Goal: Task Accomplishment & Management: Use online tool/utility

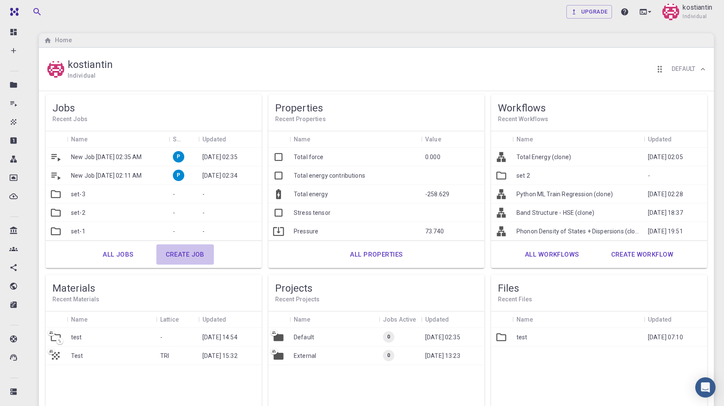
click at [196, 255] on link "Create job" at bounding box center [184, 255] width 57 height 20
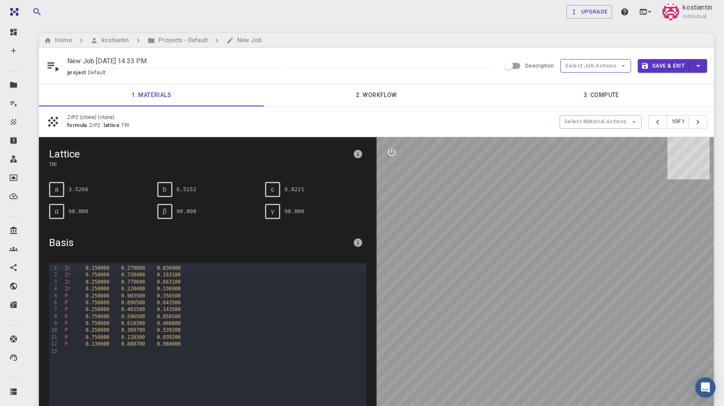
click at [604, 66] on button "Select Job Actions" at bounding box center [595, 66] width 71 height 14
click at [608, 110] on span "Select workflow" at bounding box center [604, 110] width 41 height 8
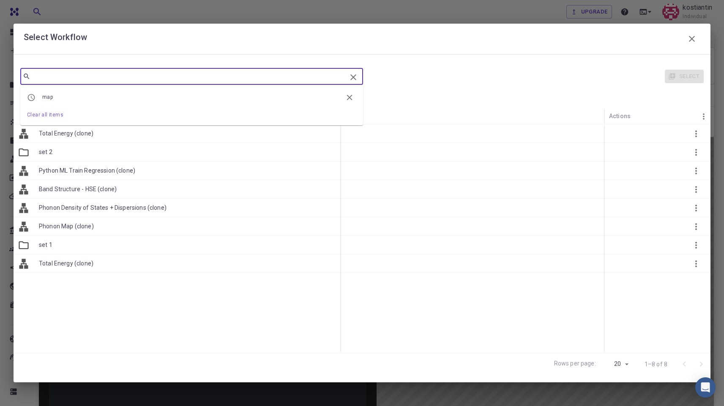
click at [82, 79] on input "text" at bounding box center [188, 77] width 316 height 12
paste input "Surface Energy"
type input "Surface Energy"
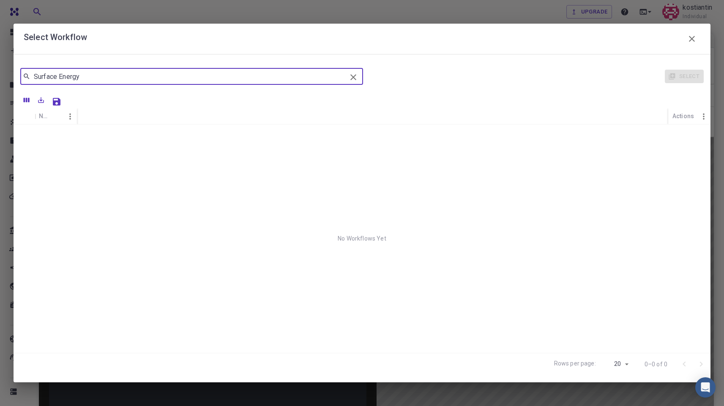
click at [691, 35] on icon "button" at bounding box center [692, 39] width 10 height 10
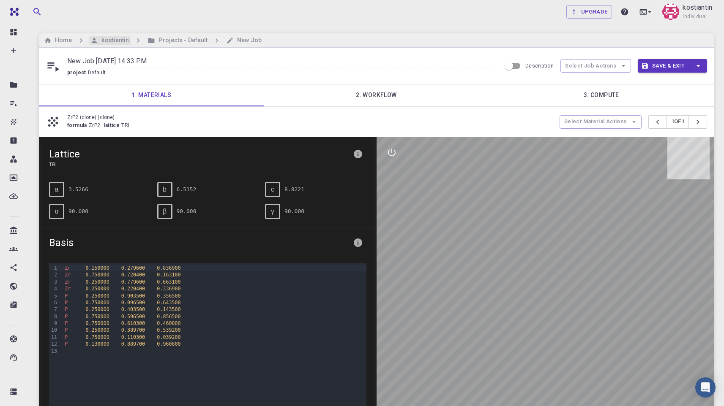
click at [113, 41] on h6 "kostiantin" at bounding box center [113, 40] width 31 height 9
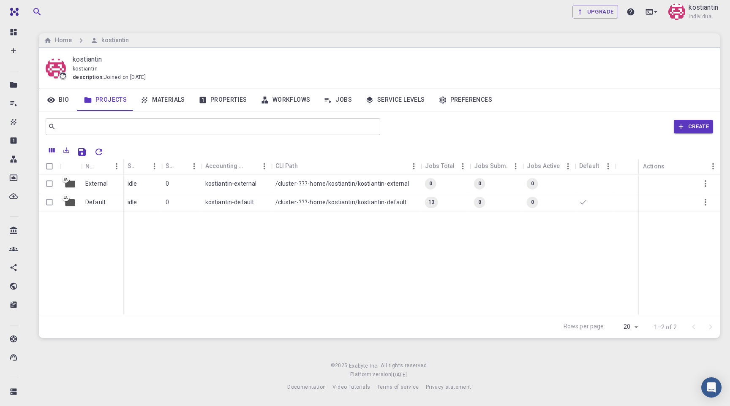
click at [304, 104] on link "Workflows" at bounding box center [285, 100] width 63 height 22
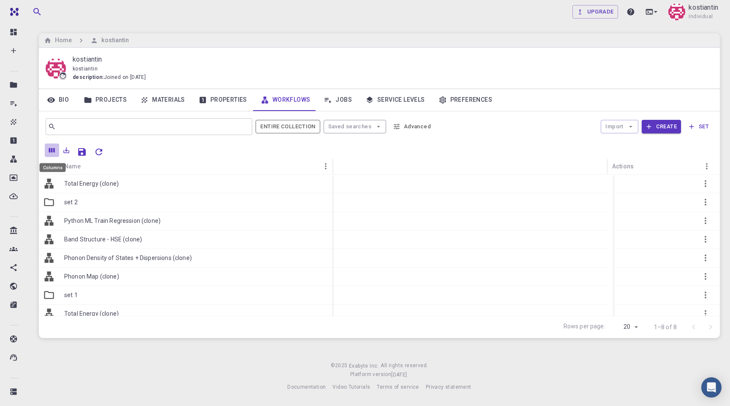
click at [53, 150] on icon "Columns" at bounding box center [52, 150] width 6 height 5
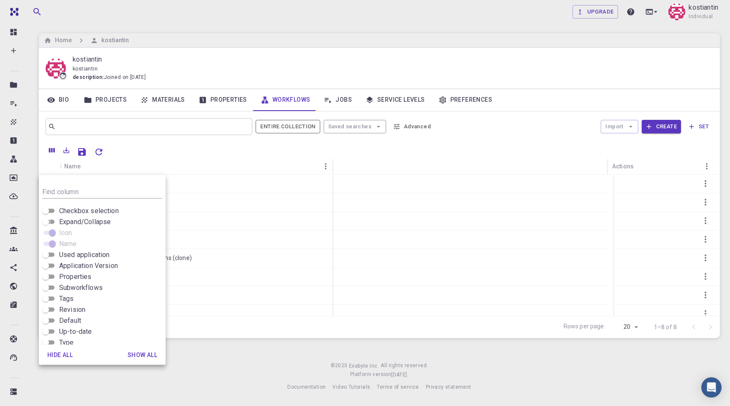
click at [49, 222] on input "Expand/Collapse" at bounding box center [45, 222] width 30 height 10
checkbox input "true"
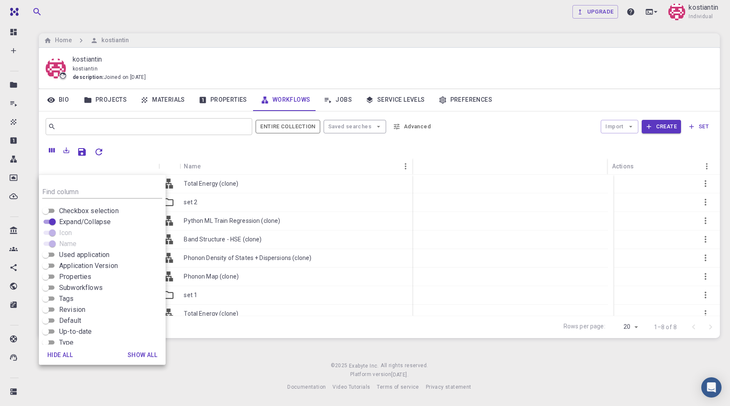
click at [48, 212] on input "Checkbox selection" at bounding box center [45, 211] width 30 height 10
checkbox input "true"
click at [214, 346] on div "Upgrade kostiantin Individual Home kostiantin kostiantin kostiantin description…" at bounding box center [379, 203] width 701 height 406
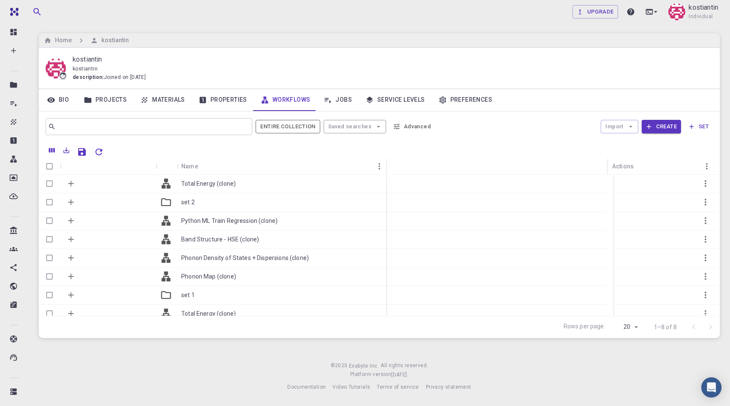
click at [128, 113] on div "​ Entire collection Saved searches Advanced Import Create set" at bounding box center [379, 127] width 681 height 30
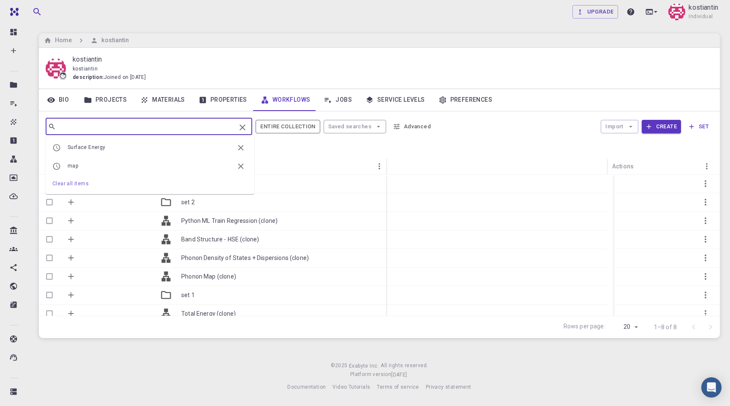
click at [112, 124] on input "text" at bounding box center [146, 127] width 180 height 12
paste input "Surface Energy"
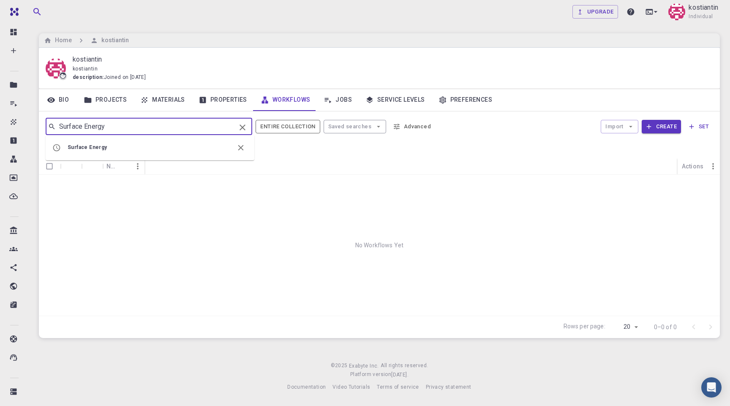
click at [112, 124] on input "Surface Energy" at bounding box center [146, 127] width 180 height 12
type input "Surface Energy"
click at [635, 132] on button "Import" at bounding box center [619, 127] width 37 height 14
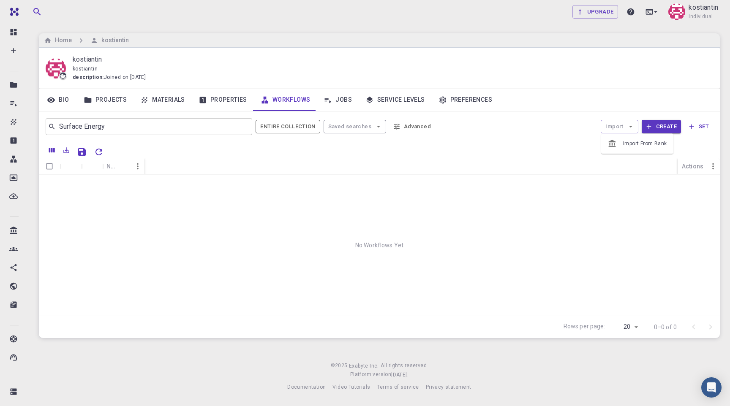
click at [631, 146] on span "Import From Bank" at bounding box center [645, 144] width 44 height 8
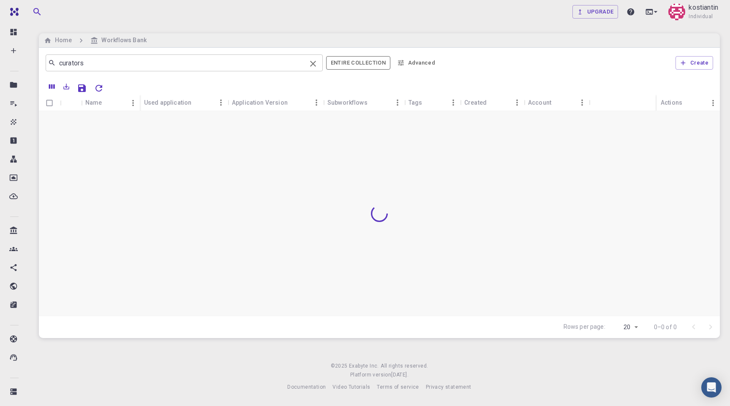
click at [103, 65] on input "curators" at bounding box center [181, 63] width 251 height 12
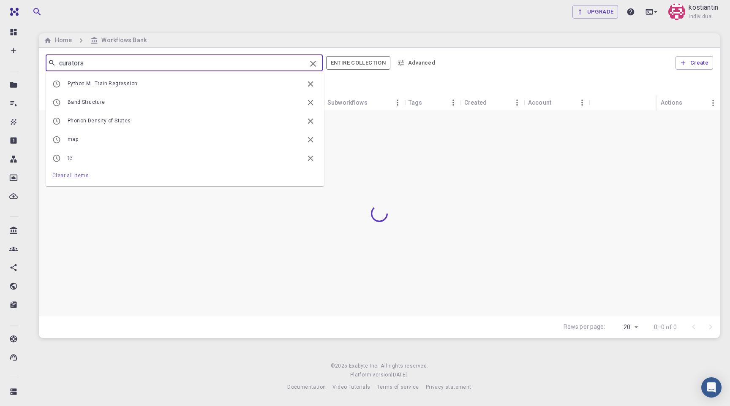
click at [103, 65] on input "curators" at bounding box center [181, 63] width 251 height 12
paste input "Surface Energy"
type input "Surface Energy"
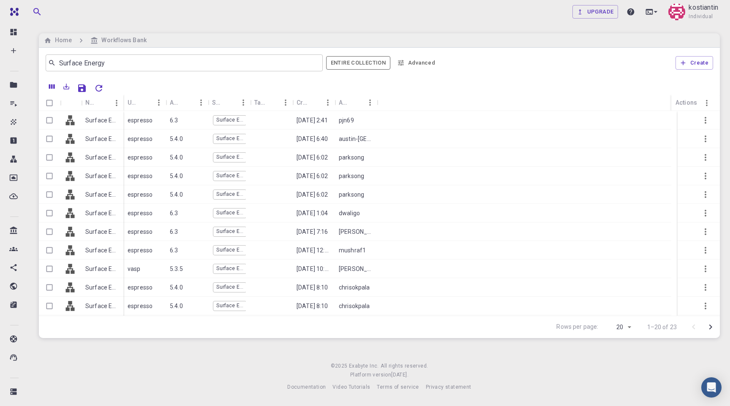
scroll to position [167, 0]
click at [710, 328] on icon "Go to next page" at bounding box center [710, 327] width 3 height 5
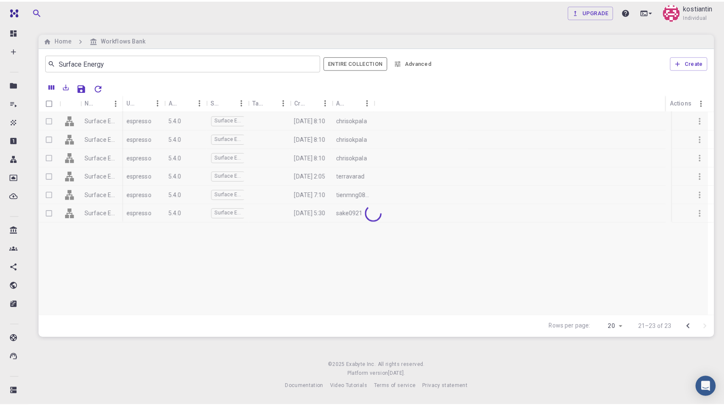
scroll to position [0, 0]
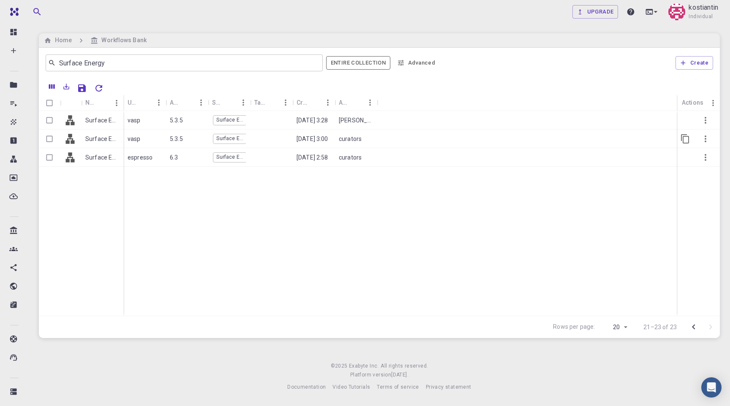
click at [54, 139] on input "Select row" at bounding box center [49, 139] width 16 height 16
checkbox input "true"
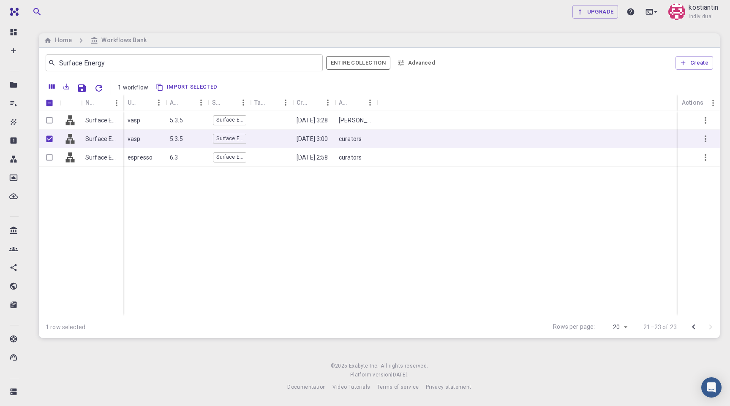
click at [188, 87] on button "Import selected" at bounding box center [187, 88] width 68 height 14
checkbox input "false"
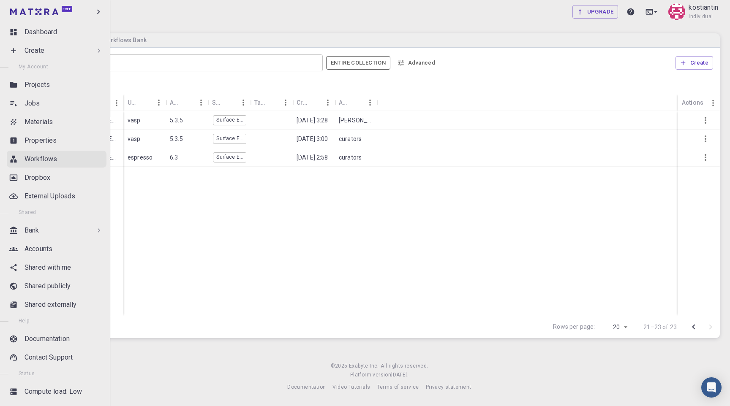
click at [36, 163] on p "Workflows" at bounding box center [41, 159] width 33 height 10
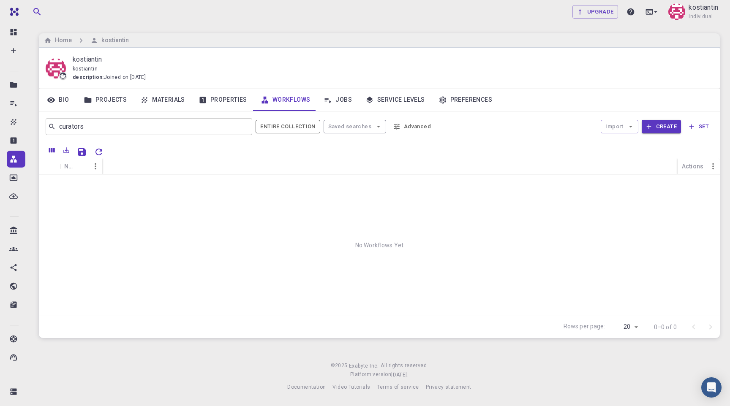
click at [232, 103] on link "Properties" at bounding box center [223, 100] width 62 height 22
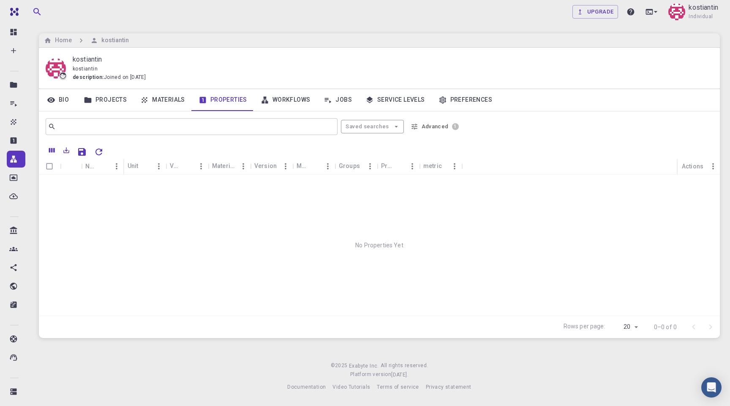
click at [276, 105] on link "Workflows" at bounding box center [285, 100] width 63 height 22
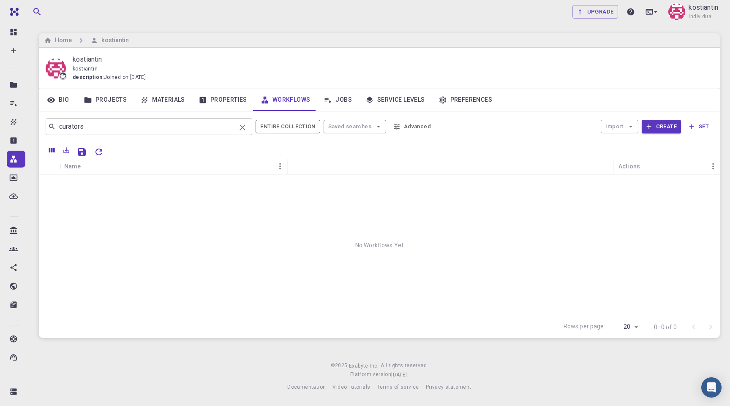
click at [244, 125] on icon "Clear" at bounding box center [242, 128] width 10 height 10
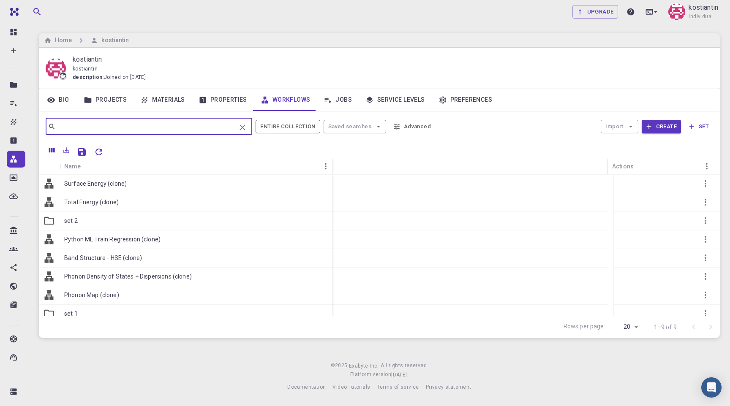
click at [345, 103] on link "Jobs" at bounding box center [338, 100] width 42 height 22
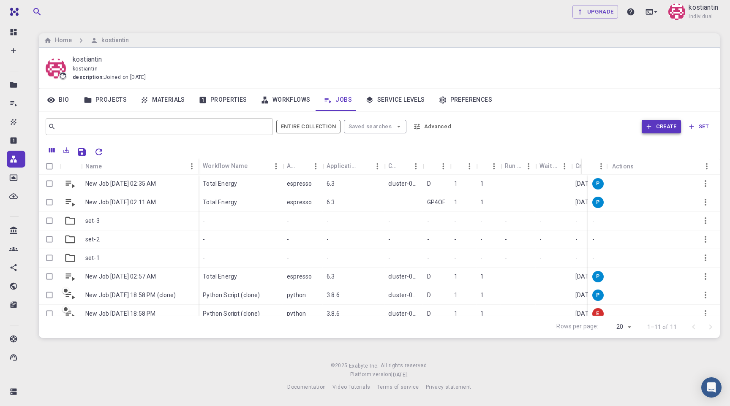
click at [665, 128] on button "Create" at bounding box center [661, 127] width 39 height 14
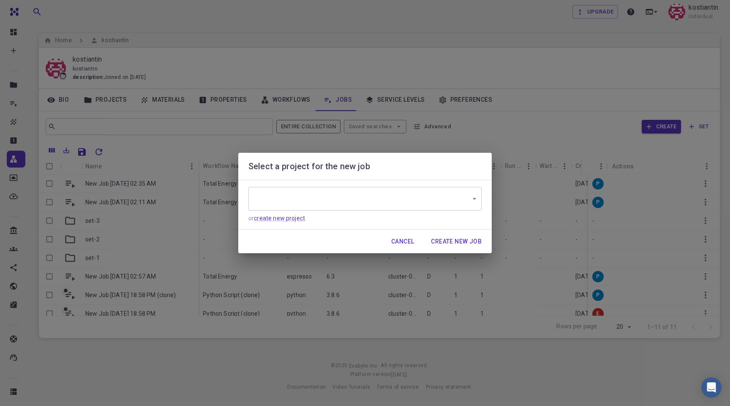
click at [431, 194] on body "Free Dashboard Create New Job New Material Create Material Upload File Import f…" at bounding box center [365, 203] width 730 height 406
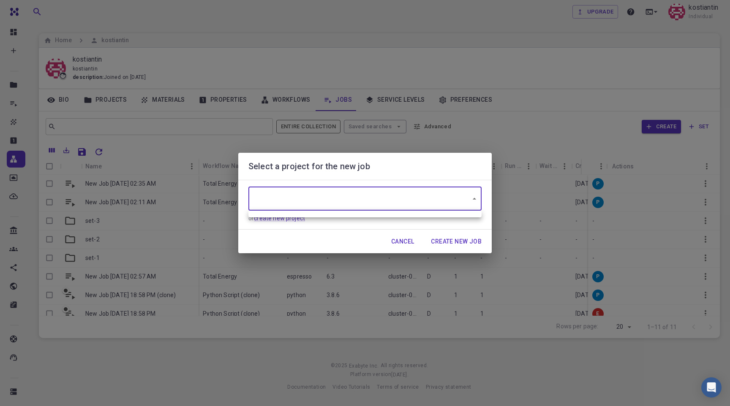
click at [404, 199] on div at bounding box center [365, 203] width 730 height 406
click at [404, 199] on body "Free Dashboard Create New Job New Material Create Material Upload File Import f…" at bounding box center [365, 203] width 730 height 406
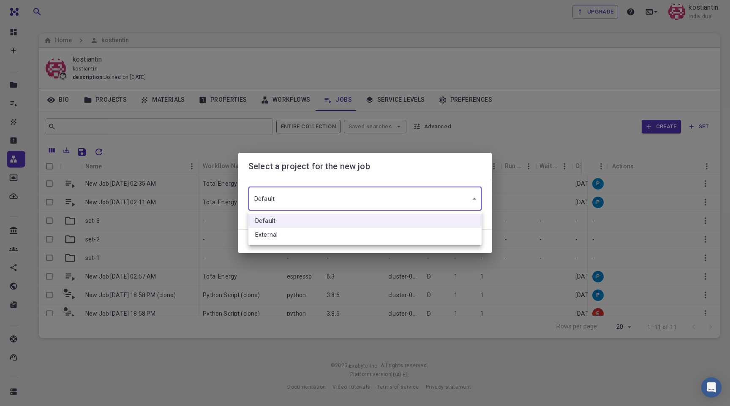
click at [401, 240] on li "External" at bounding box center [364, 235] width 233 height 14
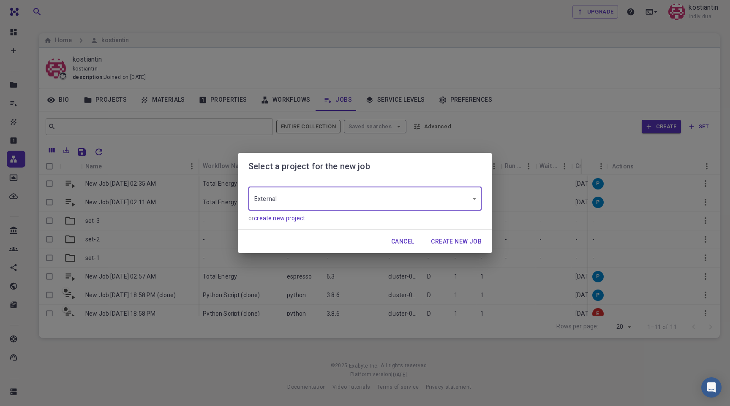
click at [392, 201] on body "Free Dashboard Create New Job New Material Create Material Upload File Import f…" at bounding box center [365, 203] width 730 height 406
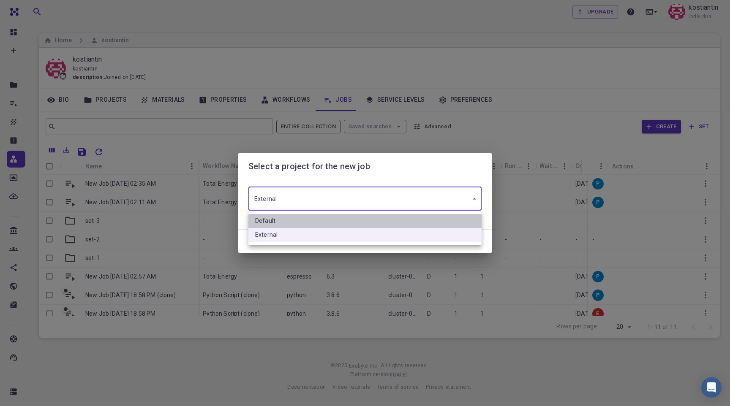
click at [287, 222] on li "Default" at bounding box center [364, 221] width 233 height 14
type input "65799yLxL6iXq2yPu"
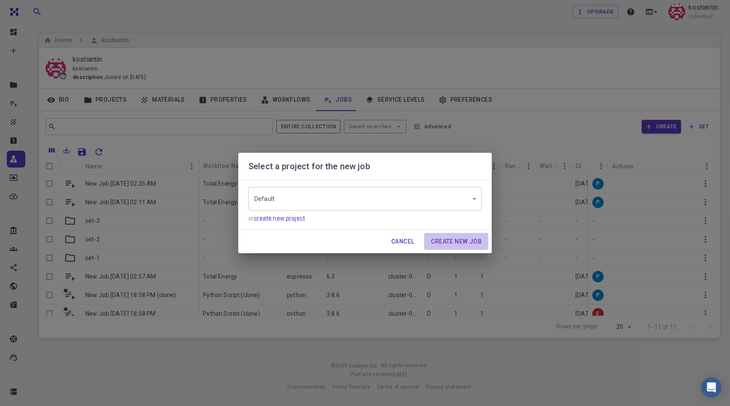
click at [462, 242] on button "Create New Job" at bounding box center [456, 241] width 64 height 17
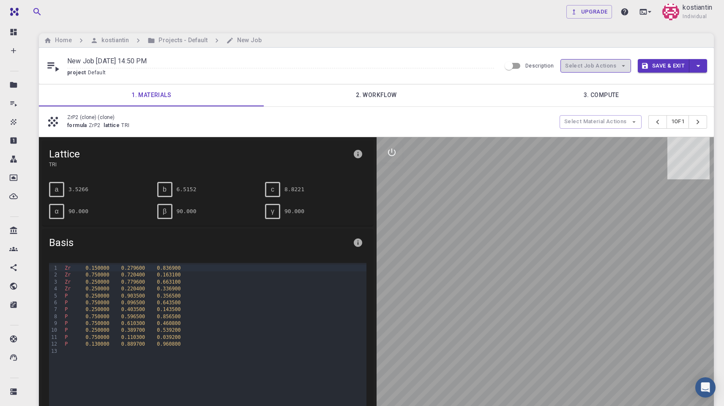
click at [603, 67] on button "Select Job Actions" at bounding box center [595, 66] width 71 height 14
click at [421, 54] on div "New Job [DATE] 14:50 PM project Default Description Select Job Actions Save & E…" at bounding box center [376, 66] width 675 height 36
click at [589, 63] on button "Select Job Actions" at bounding box center [595, 66] width 71 height 14
click at [597, 110] on span "Select workflow" at bounding box center [604, 110] width 41 height 8
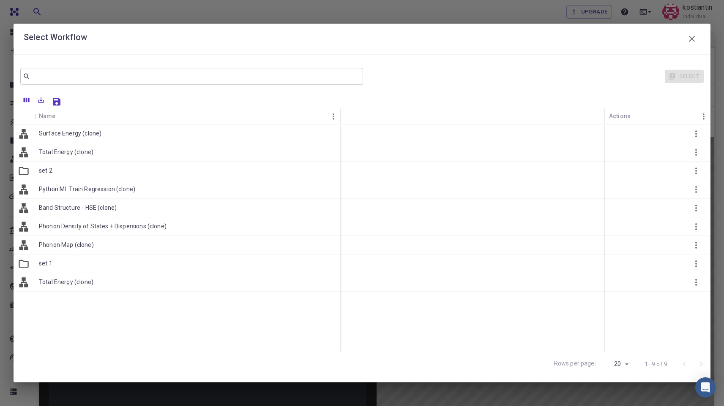
click at [54, 136] on p "Surface Energy (clone)" at bounding box center [70, 133] width 63 height 8
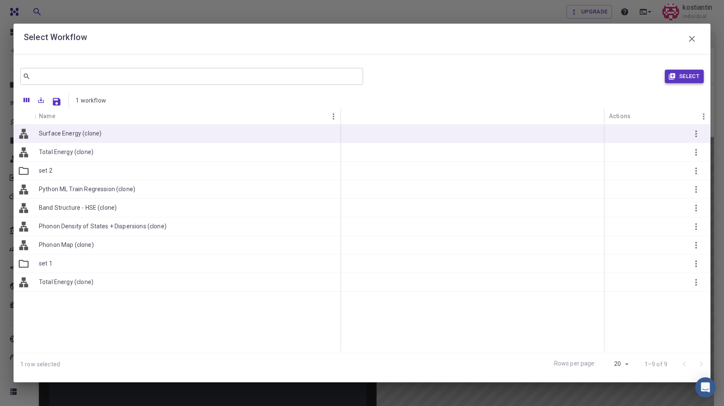
click at [684, 80] on button "Select" at bounding box center [684, 77] width 39 height 14
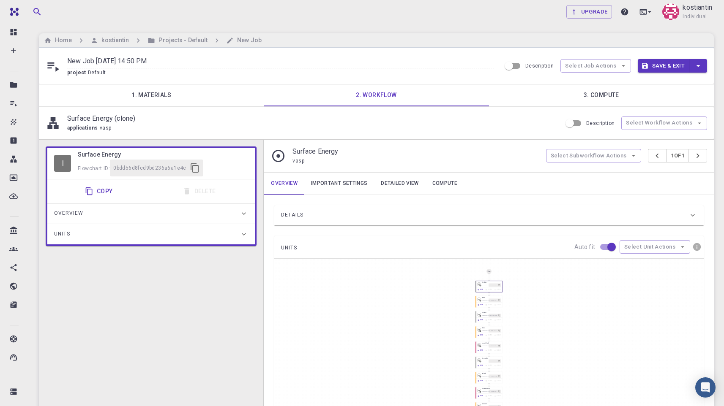
click at [390, 225] on div "Details" at bounding box center [488, 215] width 429 height 20
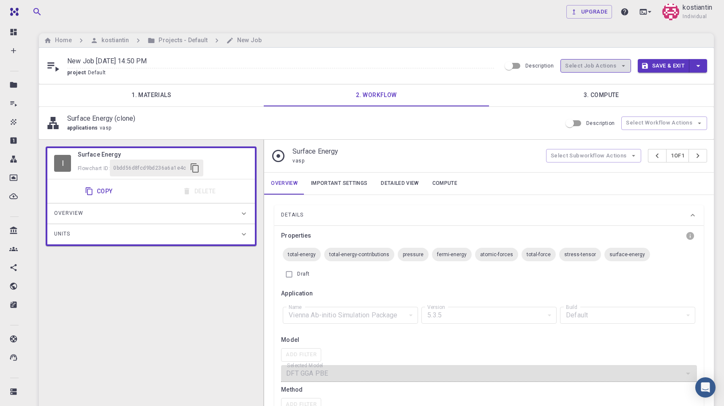
click at [598, 71] on button "Select Job Actions" at bounding box center [595, 66] width 71 height 14
click at [597, 94] on span "Select materials" at bounding box center [604, 97] width 41 height 8
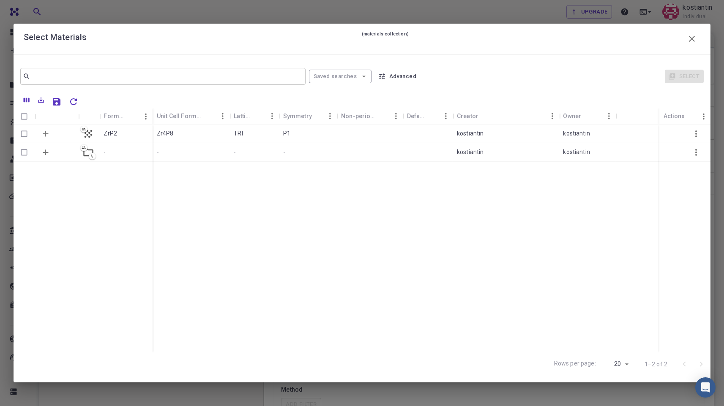
click at [46, 152] on icon "Expand" at bounding box center [45, 152] width 9 height 9
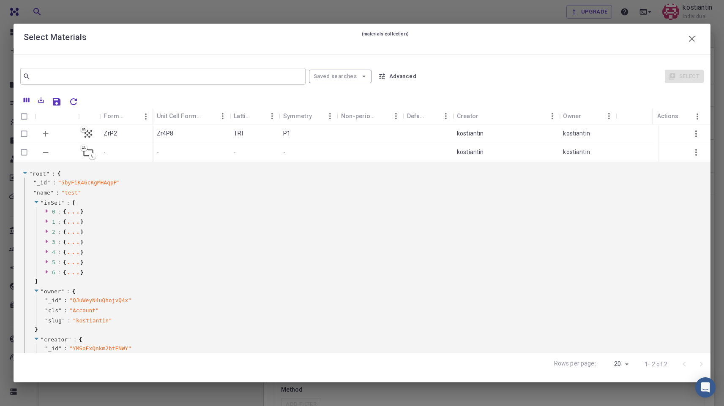
click at [46, 152] on icon "Collapse" at bounding box center [45, 152] width 9 height 9
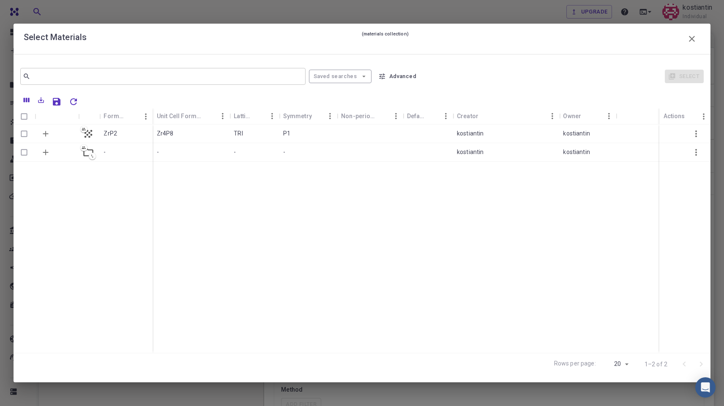
click at [45, 133] on icon "Expand" at bounding box center [45, 133] width 5 height 5
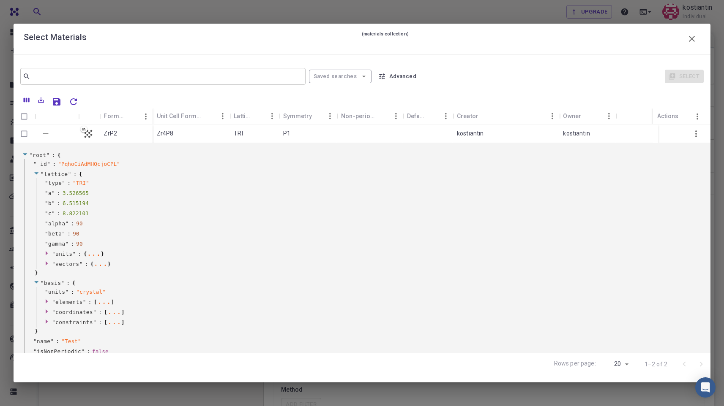
click at [45, 133] on icon "Collapse" at bounding box center [45, 133] width 9 height 9
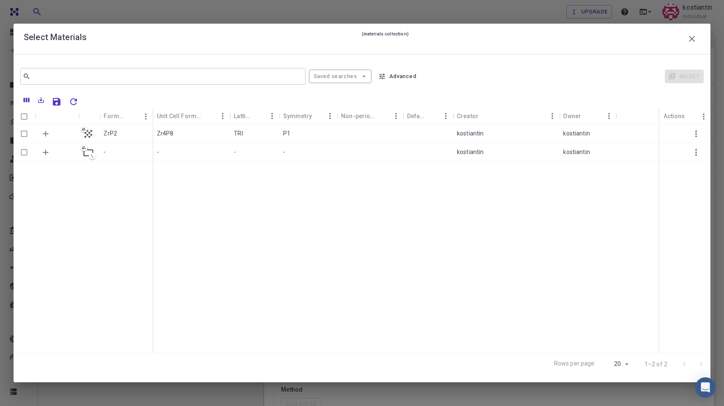
click at [113, 150] on div "-" at bounding box center [125, 152] width 53 height 19
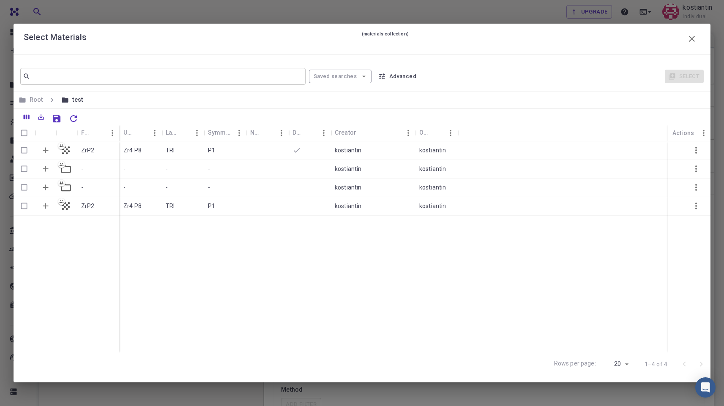
click at [87, 174] on div "-" at bounding box center [98, 169] width 42 height 19
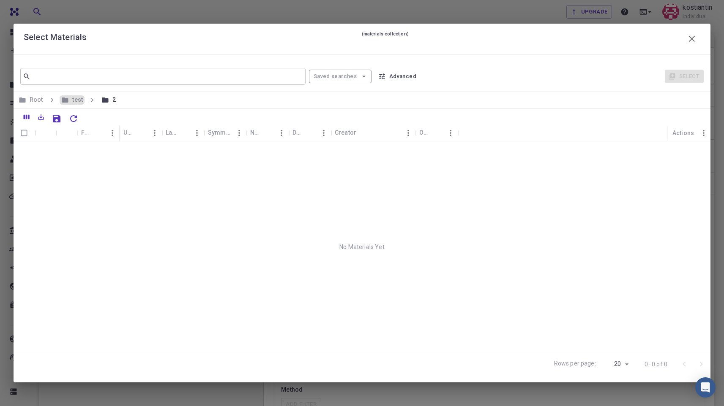
click at [73, 100] on h6 "test" at bounding box center [76, 99] width 14 height 9
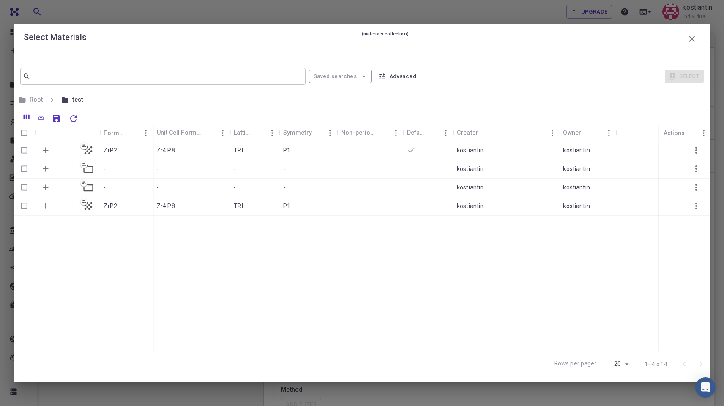
click at [110, 184] on div "-" at bounding box center [125, 188] width 53 height 19
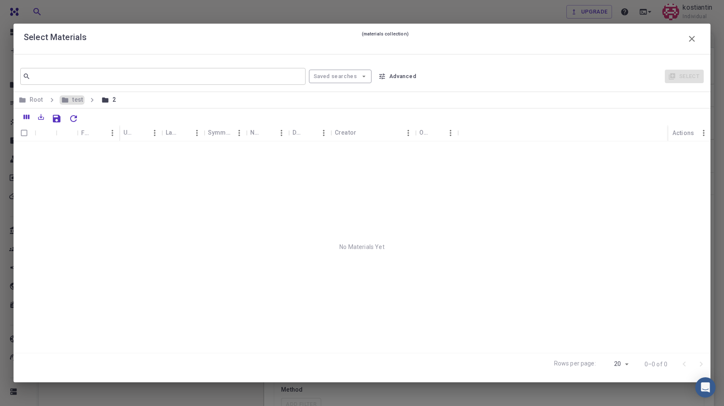
click at [69, 100] on h6 "test" at bounding box center [76, 99] width 14 height 9
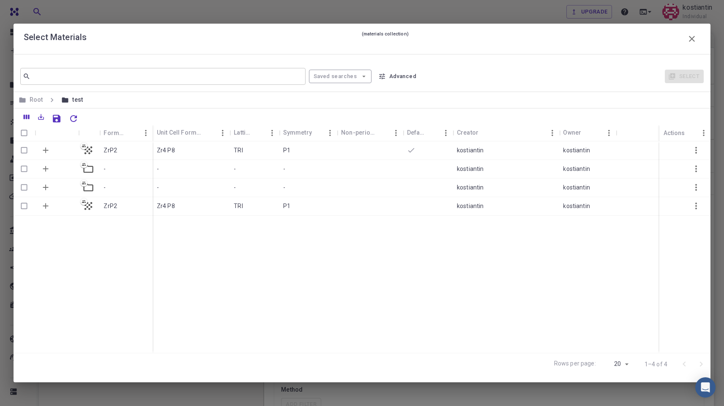
click at [690, 37] on icon "button" at bounding box center [692, 39] width 6 height 6
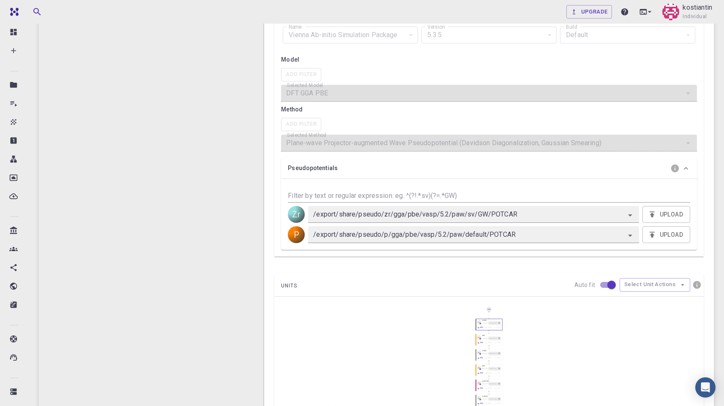
scroll to position [277, 0]
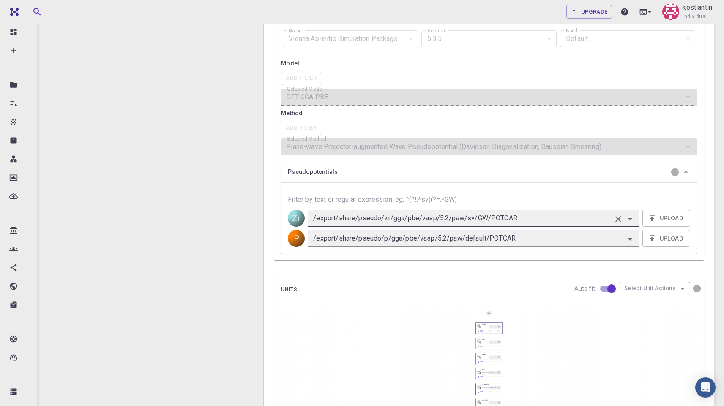
click at [399, 217] on input "/export/share/pseudo/zr/gga/pbe/vasp/5.2/paw/sv/GW/POTCAR" at bounding box center [461, 219] width 300 height 12
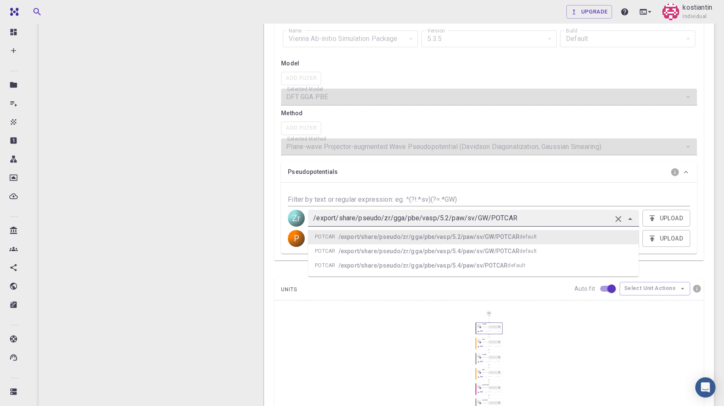
click at [399, 217] on input "/export/share/pseudo/zr/gga/pbe/vasp/5.2/paw/sv/GW/POTCAR" at bounding box center [461, 219] width 300 height 12
click at [711, 188] on div "Details Properties total-energy total-energy-contributions pressure fermi-energ…" at bounding box center [489, 241] width 450 height 646
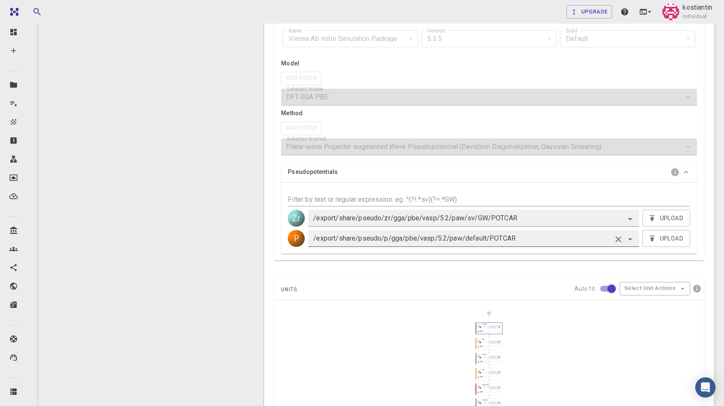
click at [552, 241] on input "/export/share/pseudo/p/gga/pbe/vasp/5.2/paw/default/POTCAR" at bounding box center [461, 239] width 300 height 12
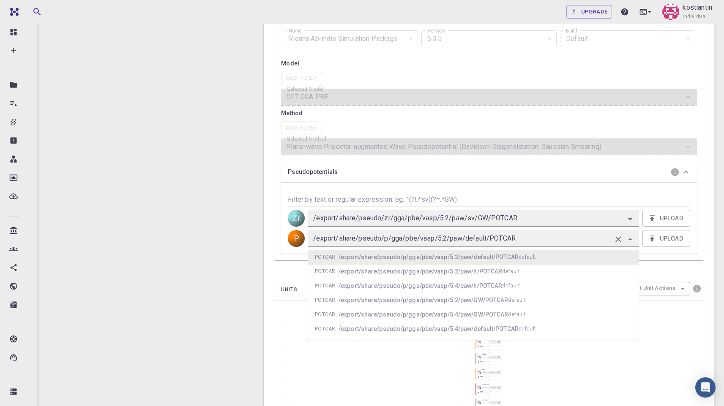
click at [707, 223] on div "Details Properties total-energy total-energy-contributions pressure fermi-energ…" at bounding box center [489, 241] width 450 height 646
